Goal: Information Seeking & Learning: Learn about a topic

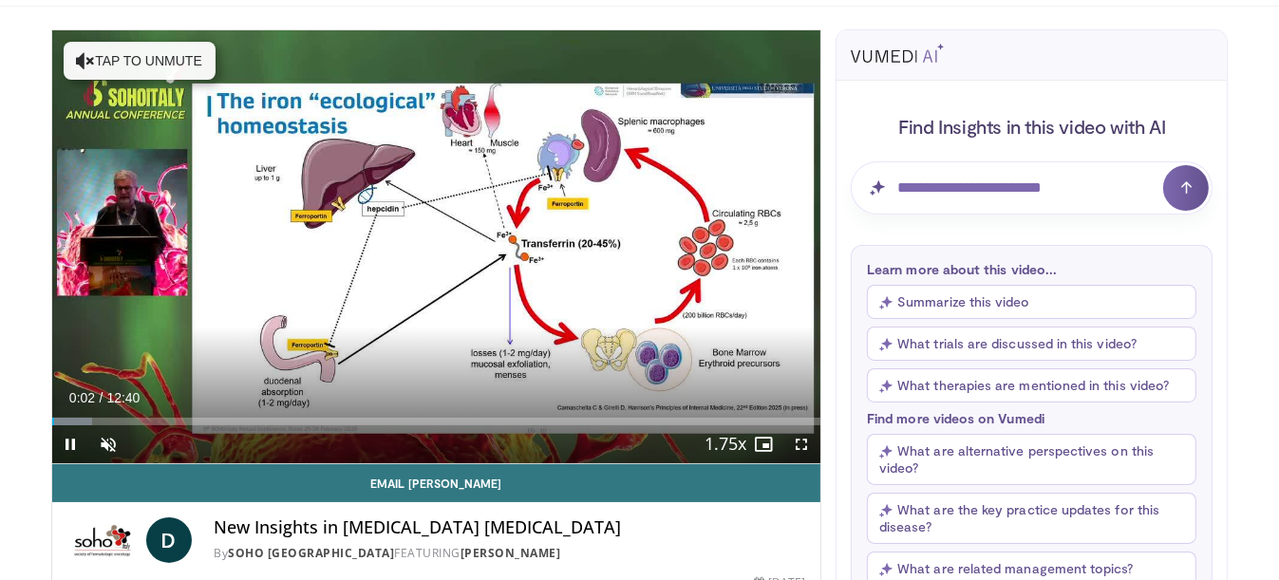
scroll to position [126, 0]
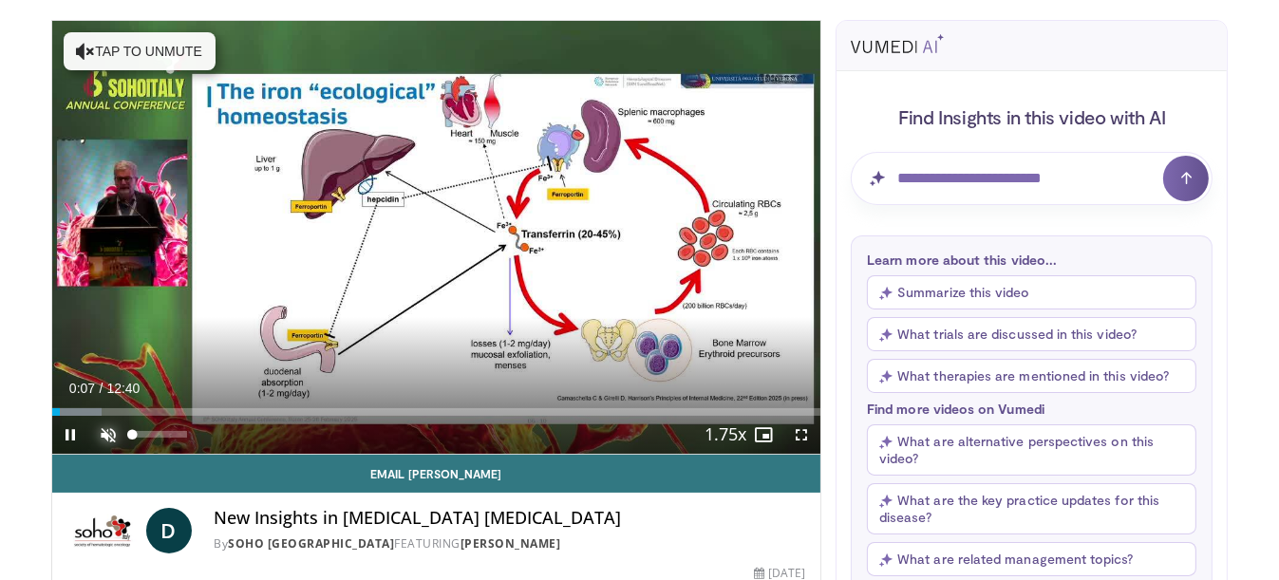
click at [103, 431] on span "Video Player" at bounding box center [109, 435] width 38 height 38
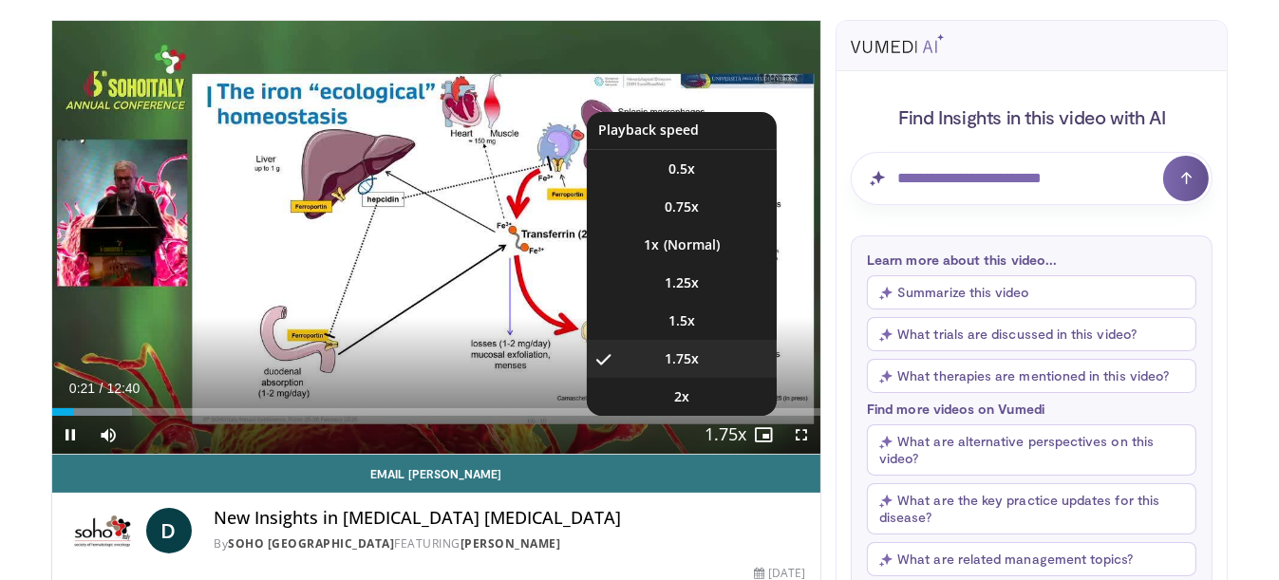
click at [719, 429] on span "Video Player" at bounding box center [725, 436] width 27 height 38
click at [741, 431] on button "Playback Rate" at bounding box center [725, 435] width 38 height 38
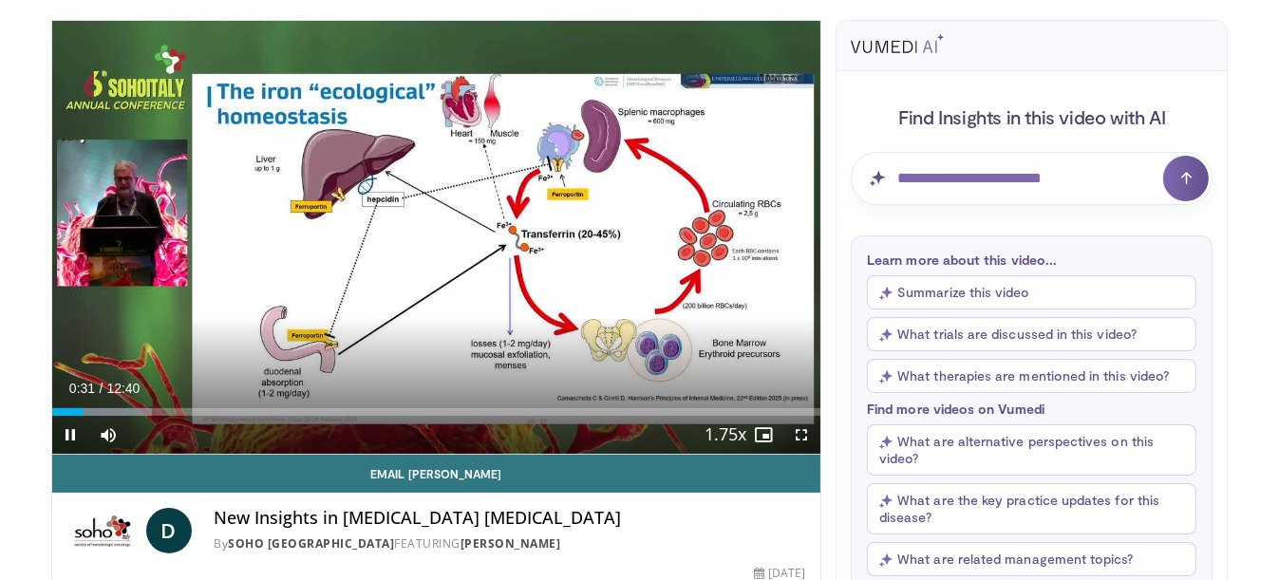
click at [711, 387] on div "Current Time 0:31 / Duration 12:40" at bounding box center [436, 388] width 769 height 17
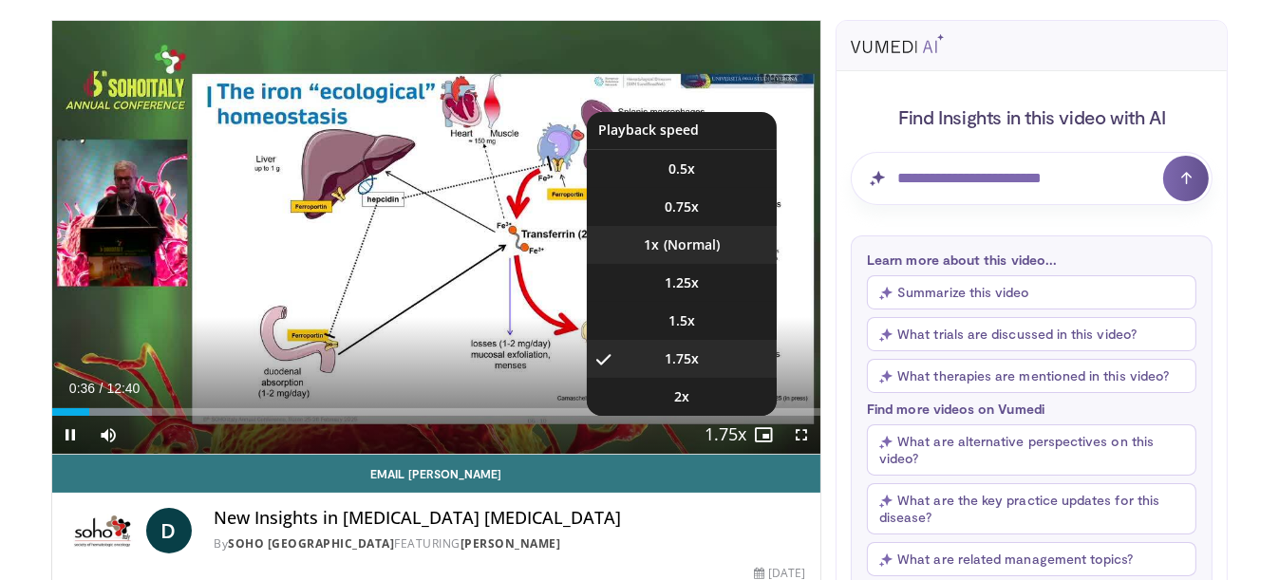
click at [668, 247] on li "1x" at bounding box center [682, 245] width 190 height 38
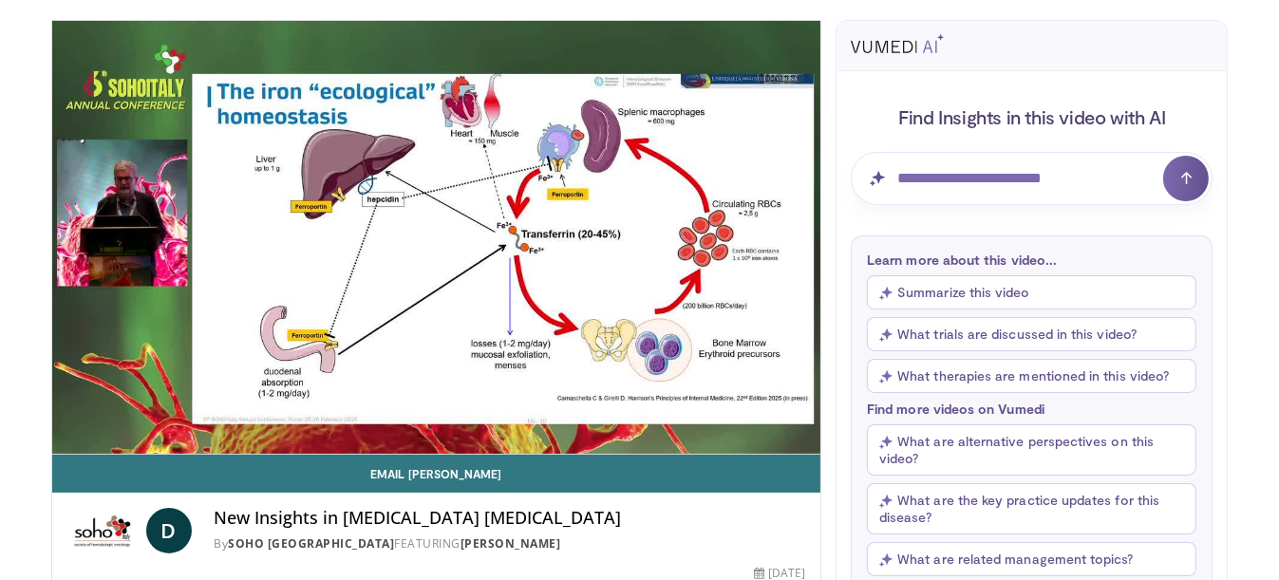
click at [949, 290] on button "Summarize this video" at bounding box center [1031, 292] width 329 height 34
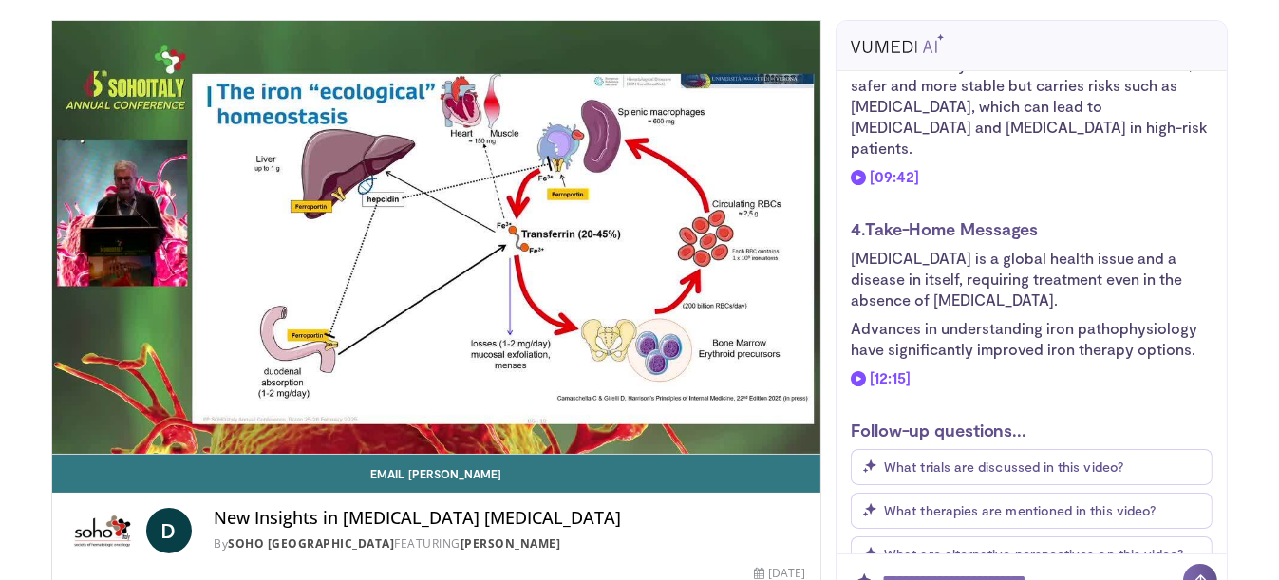
scroll to position [1116, 0]
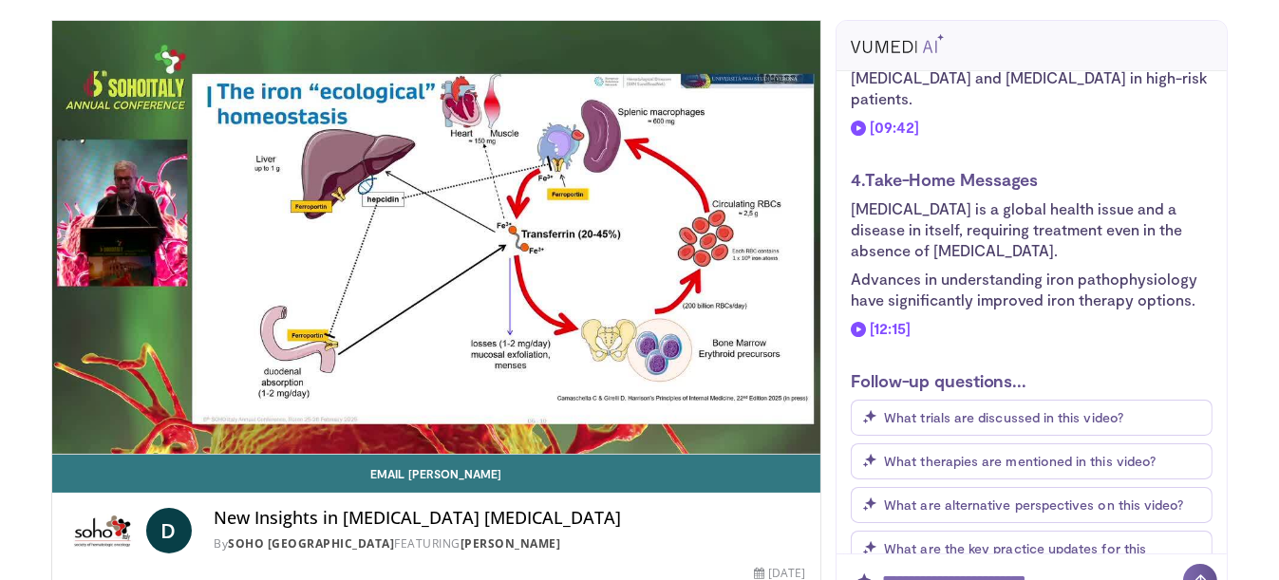
click at [972, 409] on span "What trials are discussed in this video?" at bounding box center [1003, 417] width 239 height 16
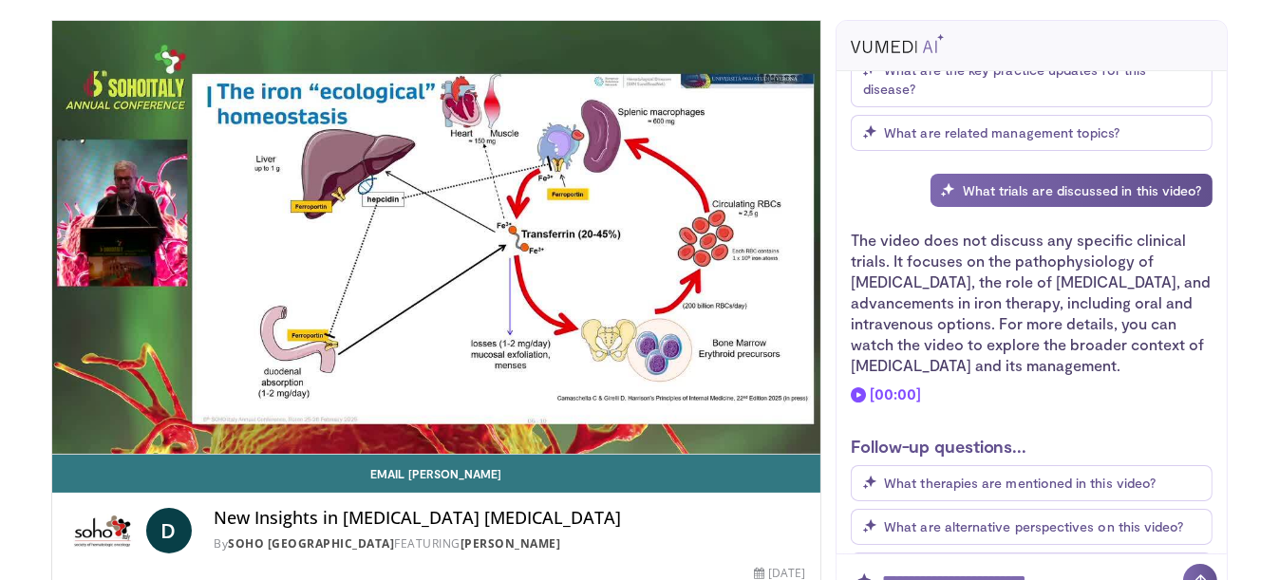
scroll to position [1615, 0]
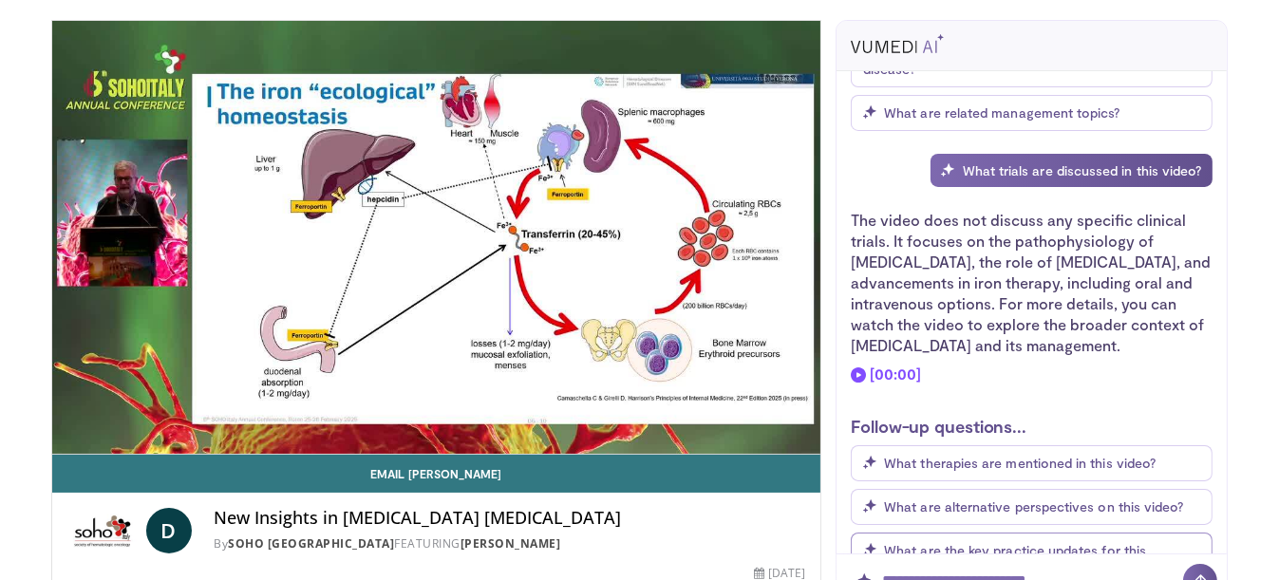
click at [937, 542] on span "What are the key practice updates for this disease?" at bounding box center [1004, 559] width 283 height 35
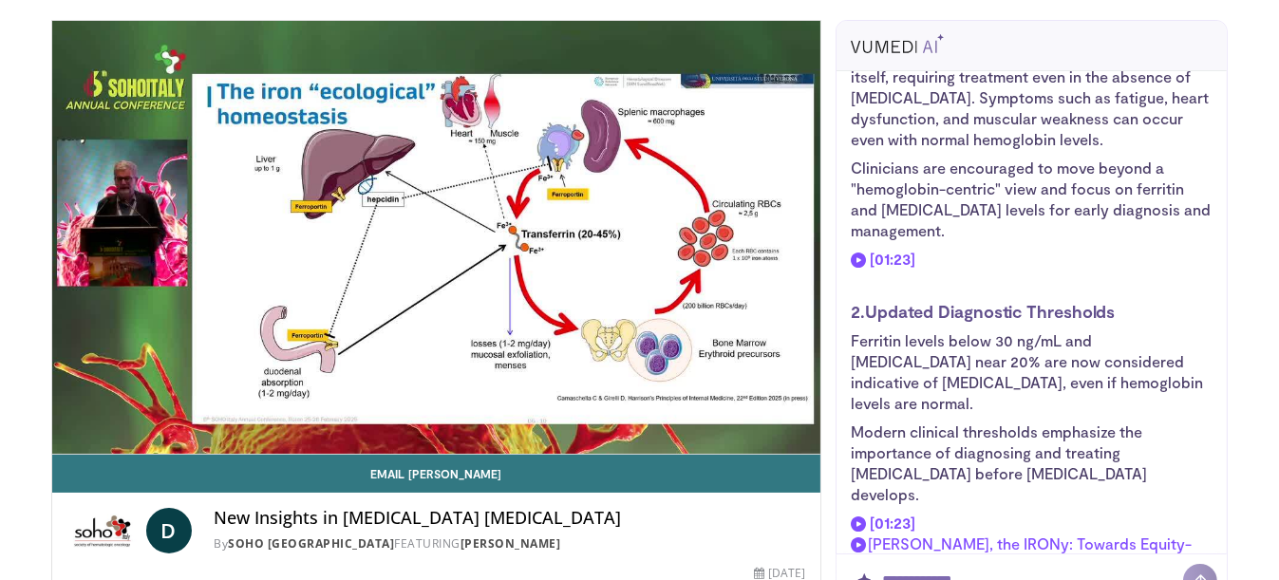
scroll to position [2503, 0]
